Goal: Transaction & Acquisition: Purchase product/service

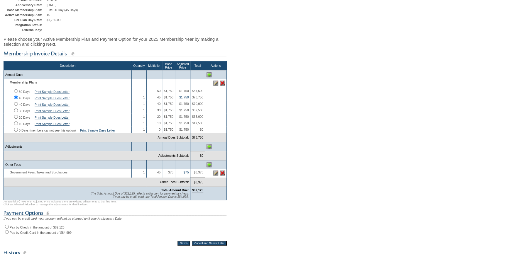
scroll to position [133, 0]
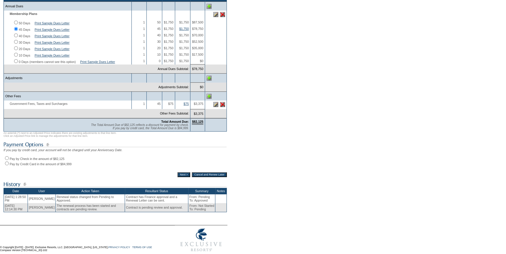
click at [4, 164] on div "If you pay by credit card, your account will not be charged until your Annivers…" at bounding box center [115, 158] width 223 height 18
click at [7, 160] on input "Pay by Check in the amount of $82,125" at bounding box center [7, 158] width 4 height 4
radio input "true"
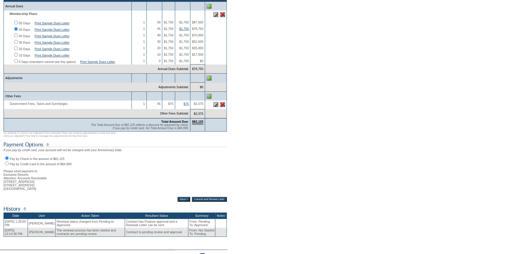
click at [182, 202] on input "Next >" at bounding box center [184, 199] width 13 height 5
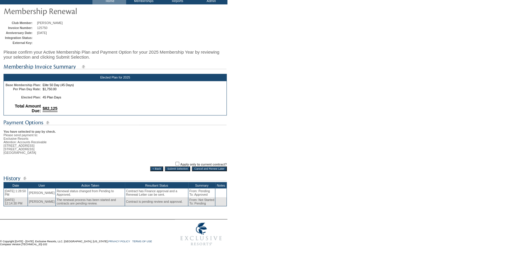
scroll to position [42, 0]
click at [170, 168] on input "Submit Selection" at bounding box center [177, 169] width 25 height 5
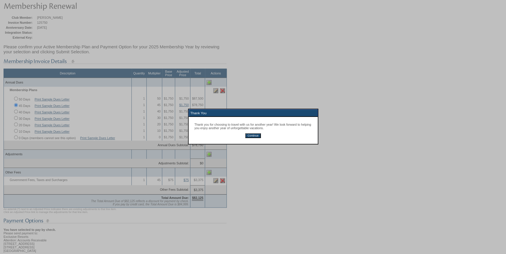
click at [258, 135] on input "Continue" at bounding box center [253, 136] width 16 height 5
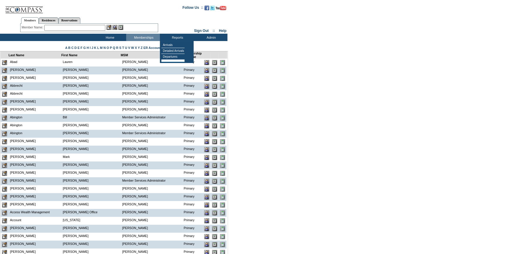
click at [47, 29] on input "text" at bounding box center [74, 28] width 61 height 6
paste input "jena@gallainc.com"
click at [55, 26] on input "jena@gallainc.com" at bounding box center [74, 28] width 61 height 6
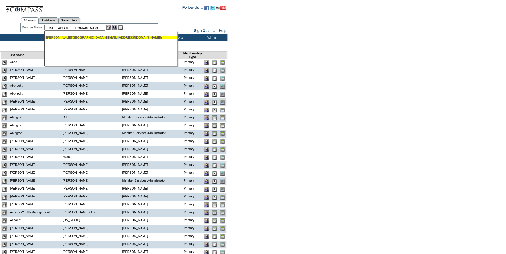
drag, startPoint x: 88, startPoint y: 38, endPoint x: 107, endPoint y: 32, distance: 19.6
click at [106, 38] on span "jena@gallainc.com" at bounding box center [133, 38] width 55 height 4
type input "Gallagher, Jena (jena@gallainc.com)"
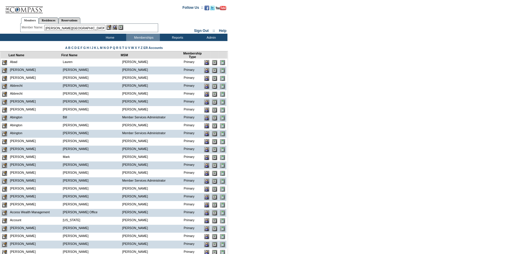
click at [111, 27] on img at bounding box center [109, 27] width 5 height 5
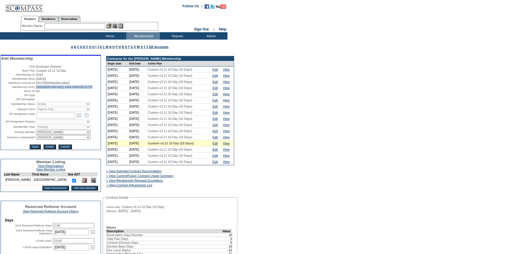
drag, startPoint x: 99, startPoint y: 89, endPoint x: 35, endPoint y: 89, distance: 64.6
click at [36, 89] on span "25e6d8d9-6fef-4d11-b6fe-6f84c4515723" at bounding box center [64, 87] width 56 height 4
copy span "25e6d8d9-6fef-4d11-b6fe-6f84c4515723"
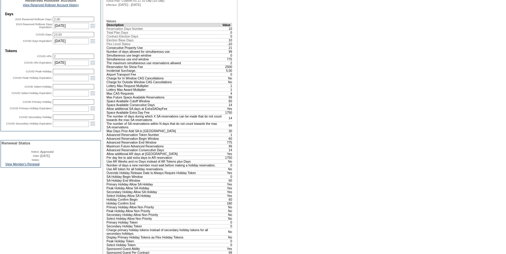
scroll to position [213, 0]
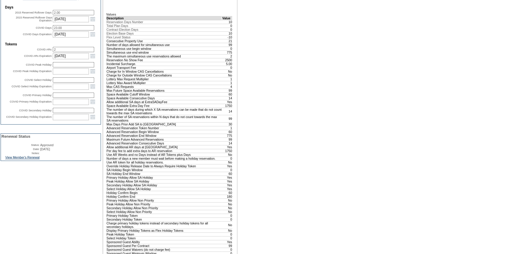
drag, startPoint x: 36, startPoint y: 167, endPoint x: 175, endPoint y: 157, distance: 139.5
click at [36, 159] on link "View Member's Renewal" at bounding box center [22, 158] width 34 height 4
